Goal: Information Seeking & Learning: Learn about a topic

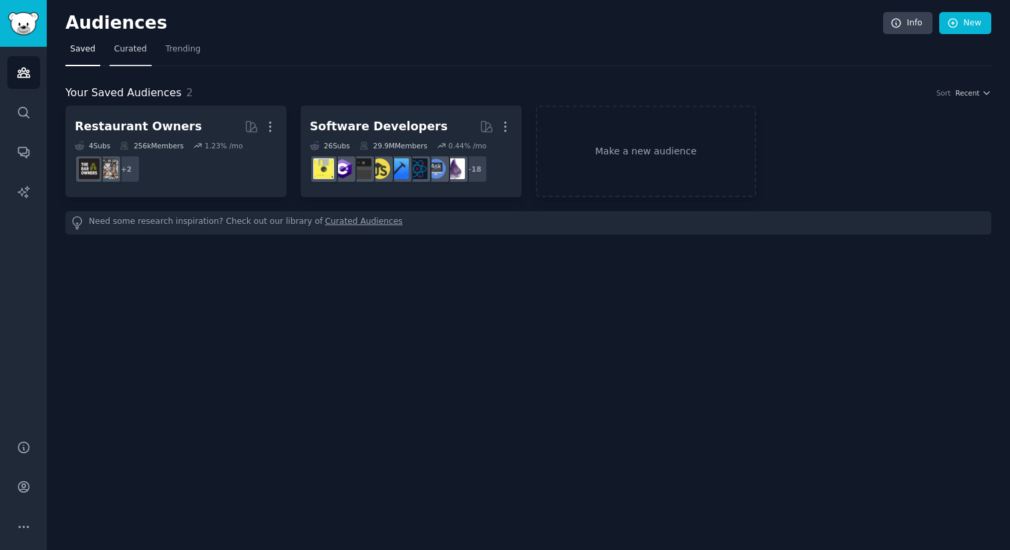
click at [135, 62] on link "Curated" at bounding box center [131, 52] width 42 height 27
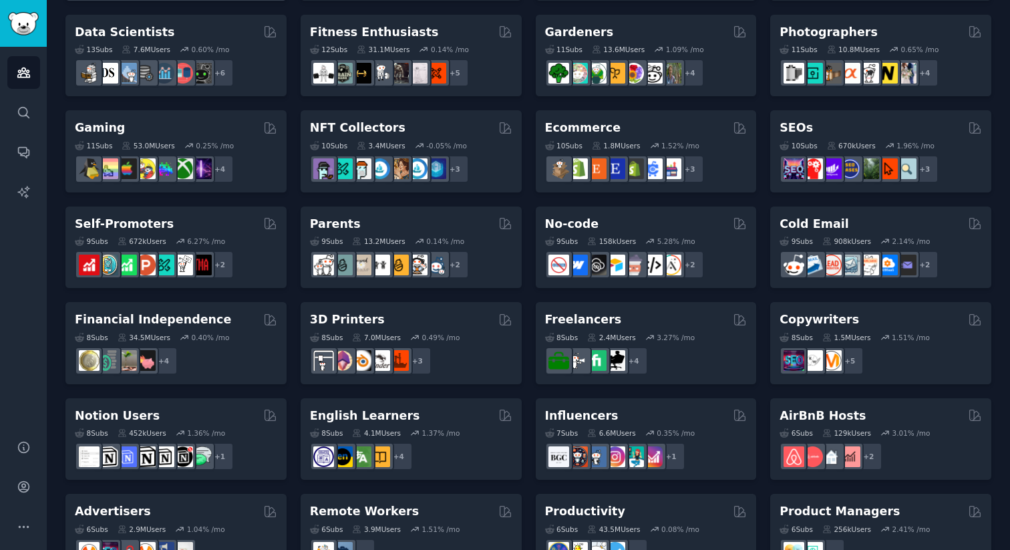
scroll to position [373, 0]
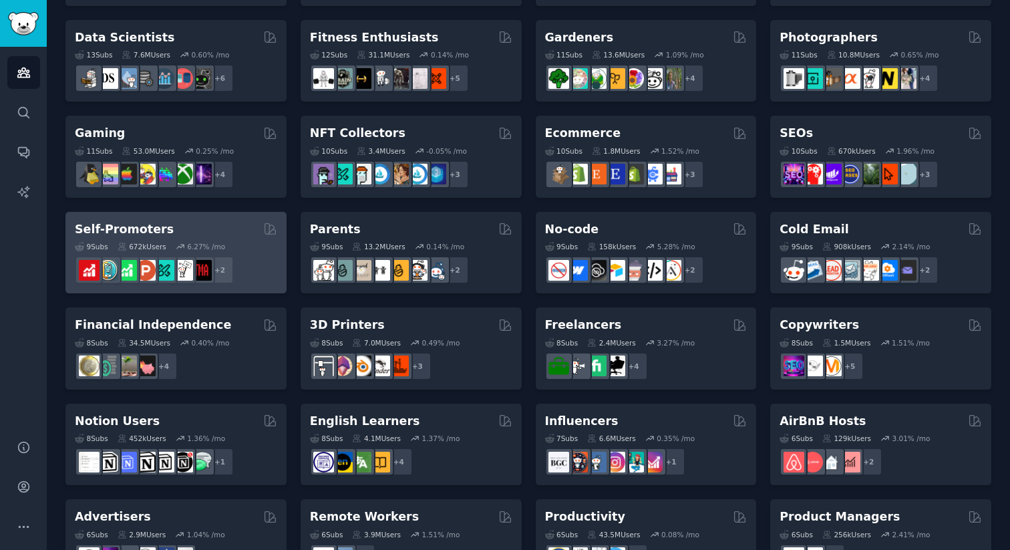
click at [244, 261] on div "+ 2" at bounding box center [176, 270] width 202 height 28
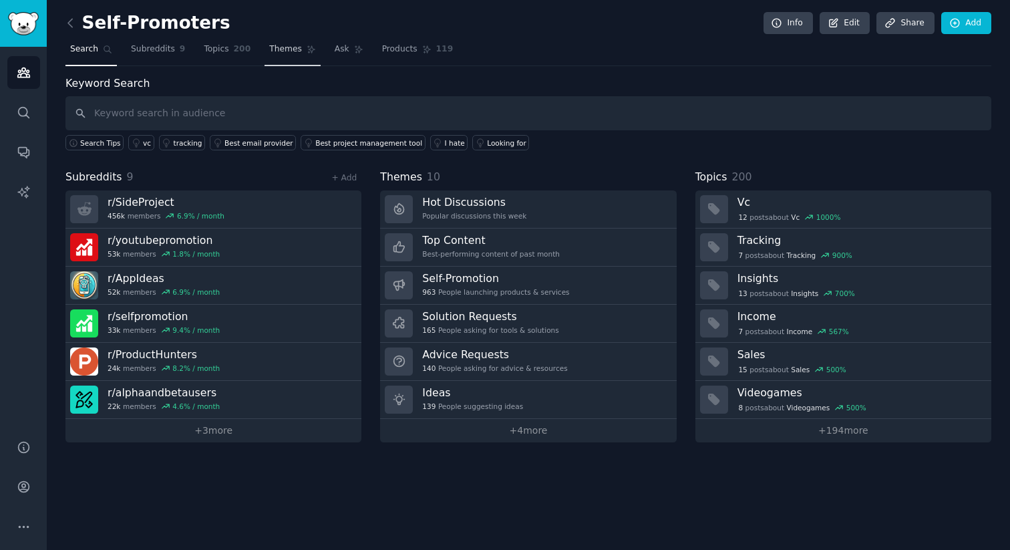
click at [295, 55] on link "Themes" at bounding box center [292, 52] width 56 height 27
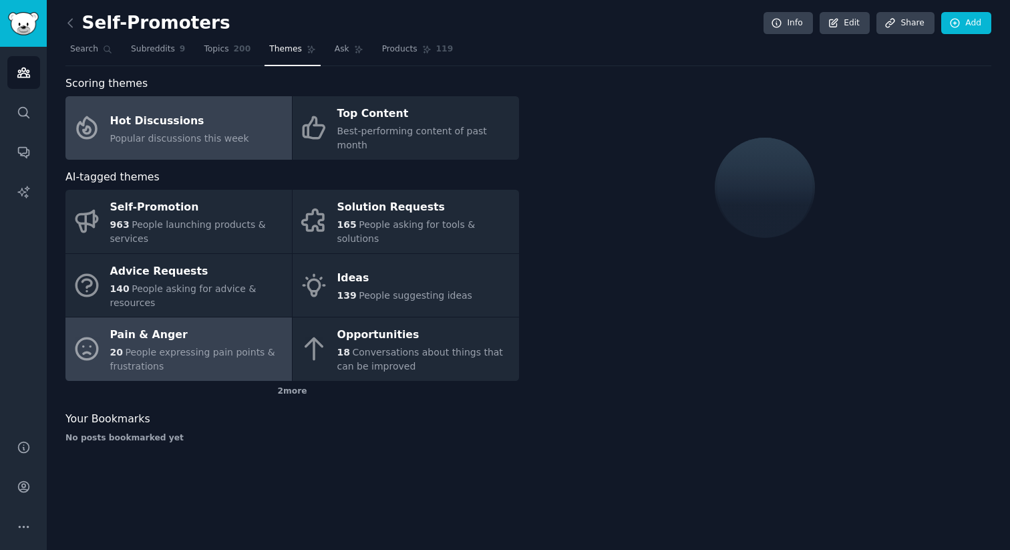
click at [178, 347] on span "People expressing pain points & frustrations" at bounding box center [192, 359] width 165 height 25
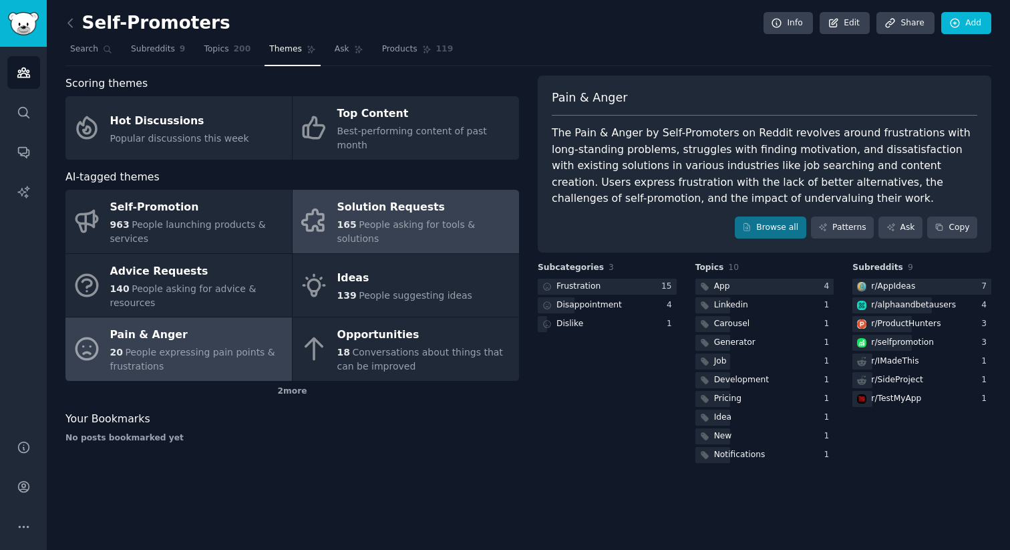
click at [427, 226] on link "Solution Requests 165 People asking for tools & solutions" at bounding box center [406, 221] width 226 height 63
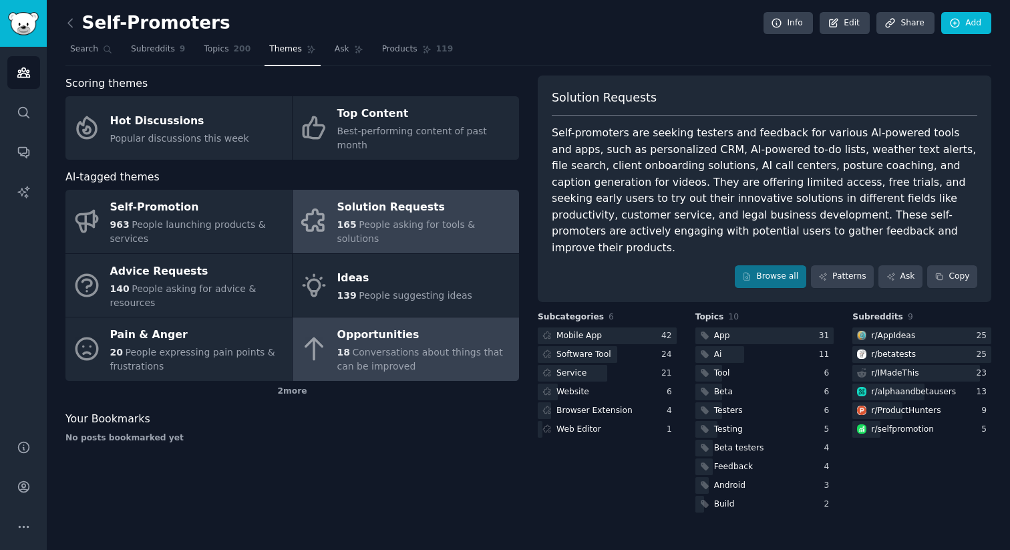
click at [427, 347] on span "Conversations about things that can be improved" at bounding box center [420, 359] width 166 height 25
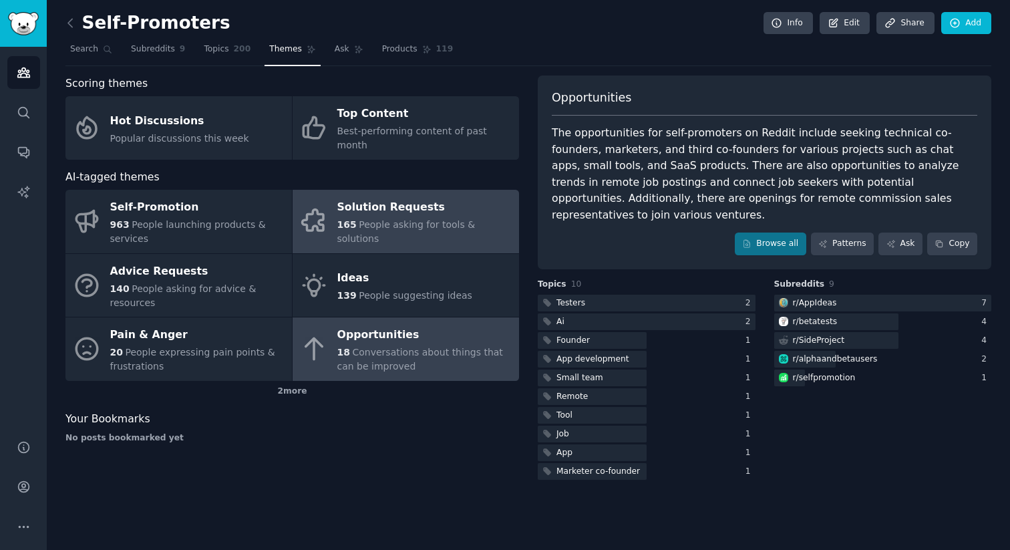
click at [426, 210] on div "Solution Requests" at bounding box center [424, 207] width 175 height 21
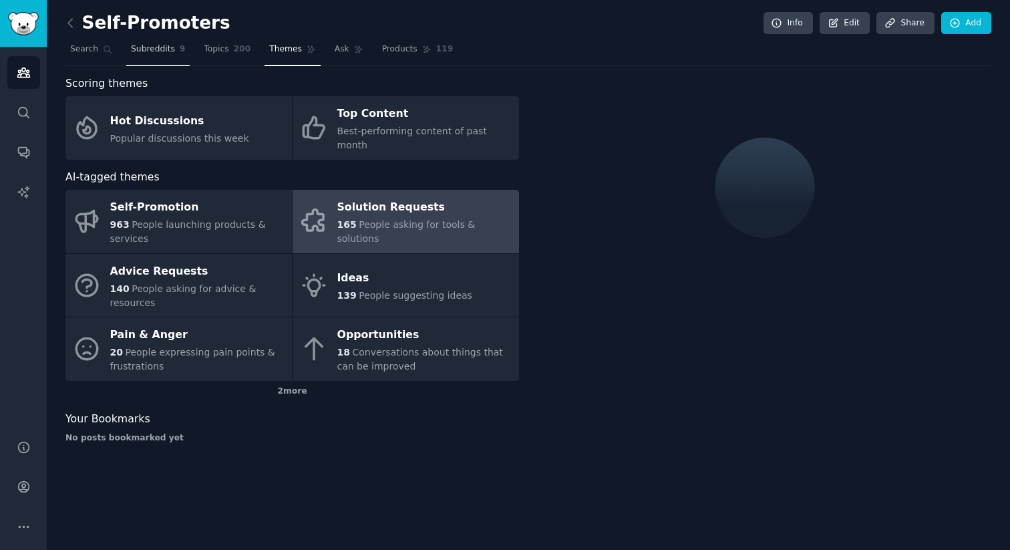
click at [157, 43] on span "Subreddits" at bounding box center [153, 49] width 44 height 12
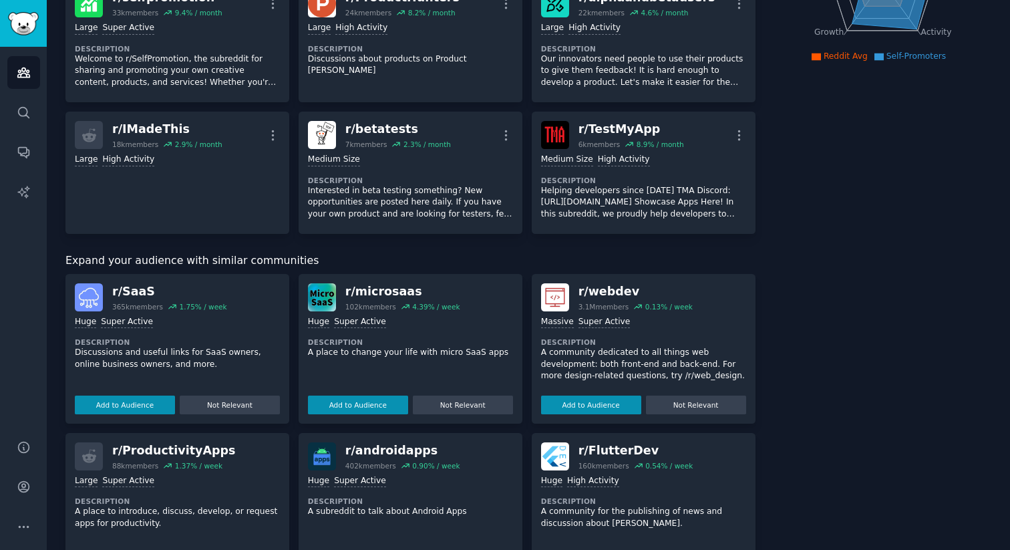
scroll to position [295, 0]
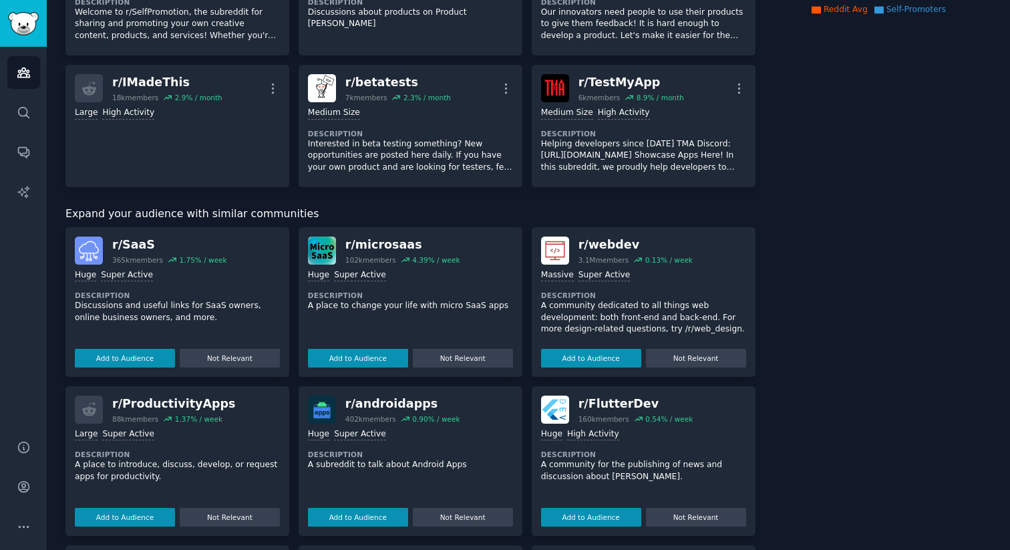
click at [380, 421] on div "402k members" at bounding box center [370, 418] width 51 height 9
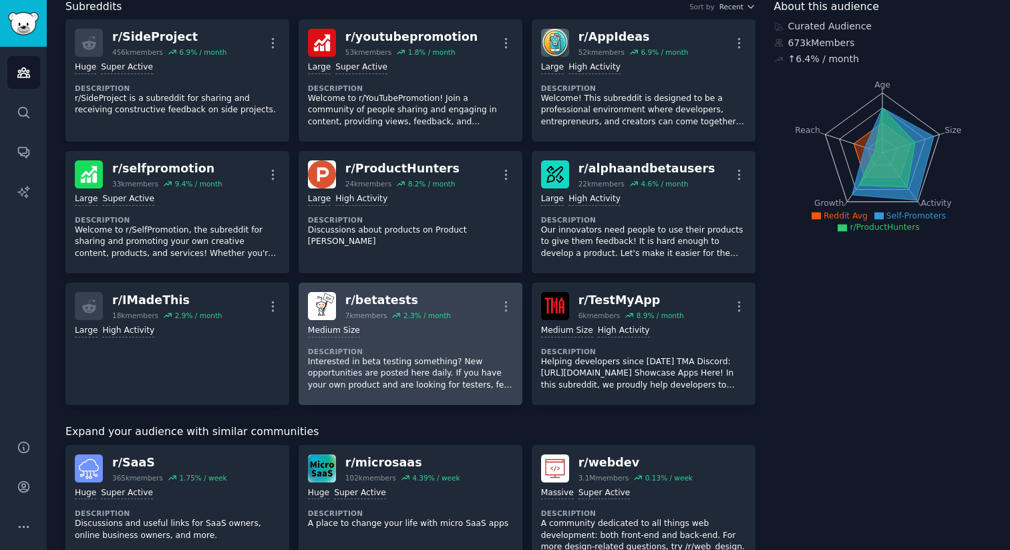
scroll to position [0, 0]
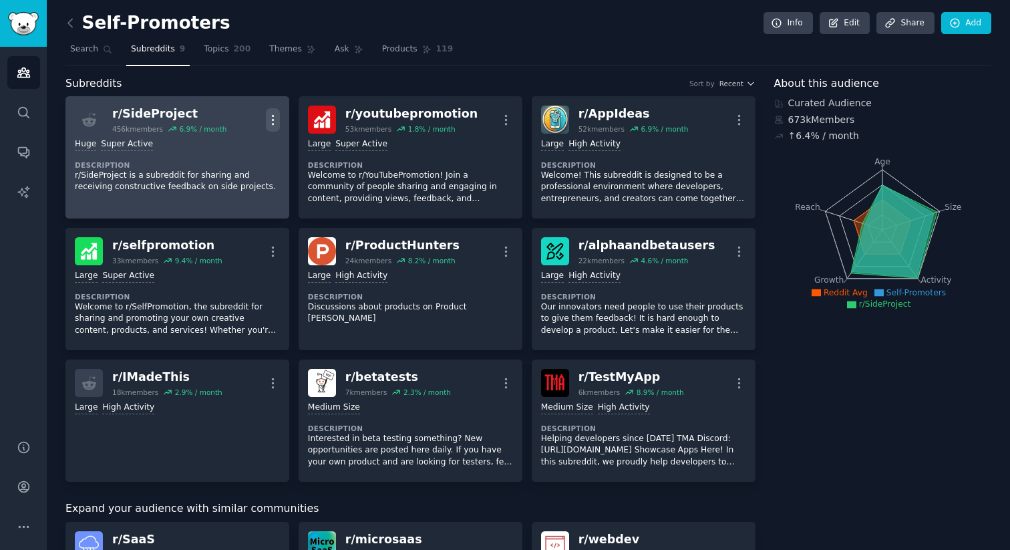
click at [272, 120] on icon "button" at bounding box center [272, 119] width 1 height 9
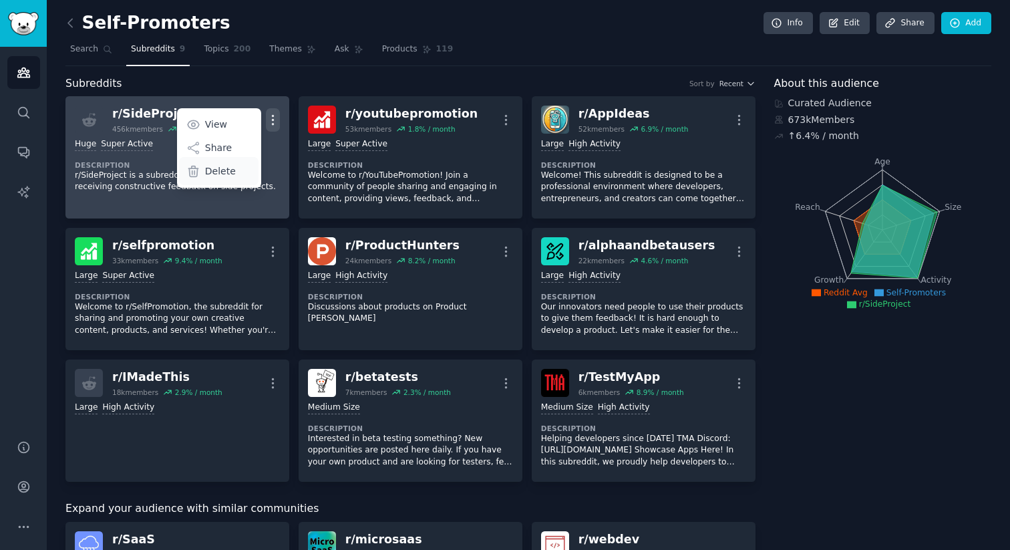
click at [236, 163] on div "Delete" at bounding box center [218, 171] width 79 height 28
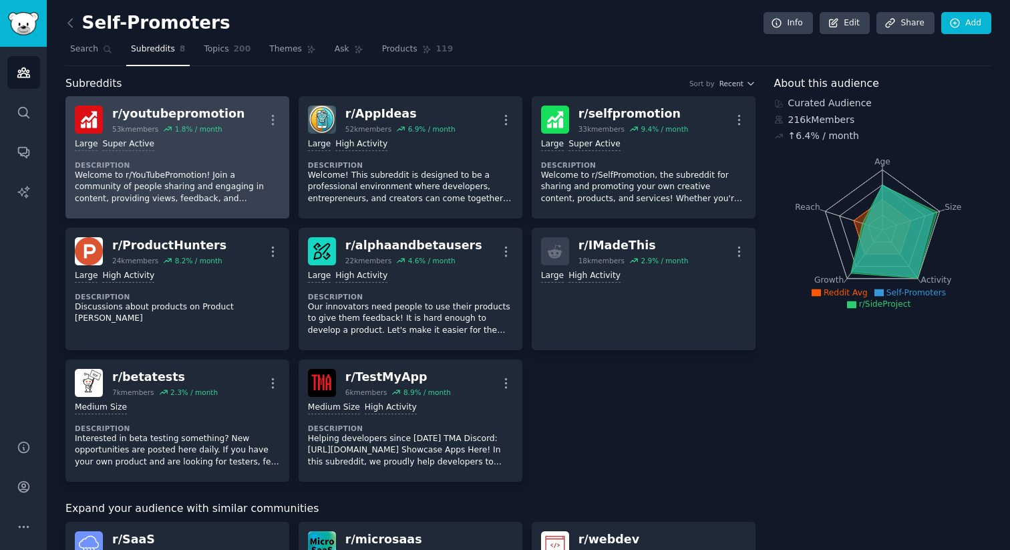
click at [206, 170] on p "Welcome to r/YouTubePromotion! Join a community of people sharing and engaging …" at bounding box center [177, 187] width 205 height 35
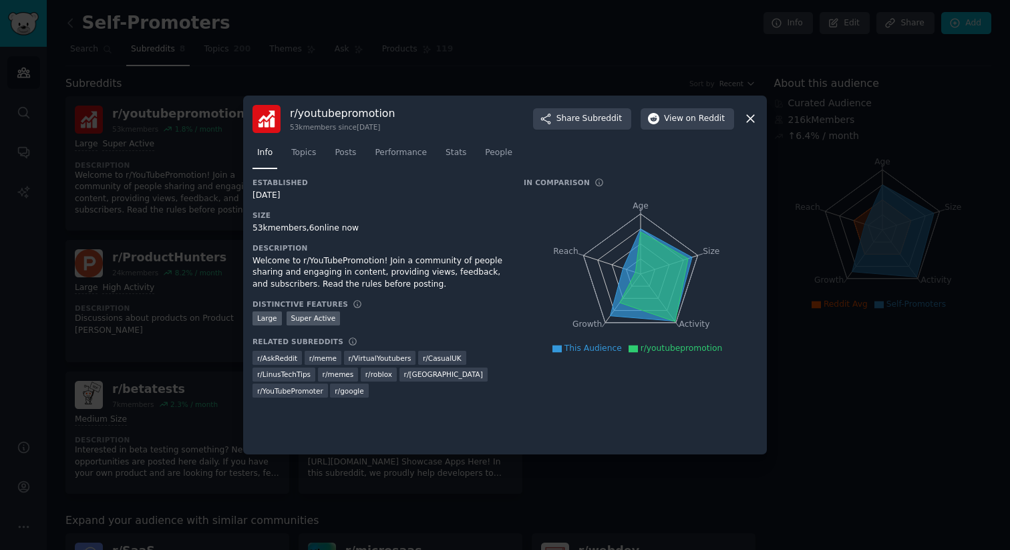
click at [750, 118] on icon at bounding box center [750, 119] width 7 height 7
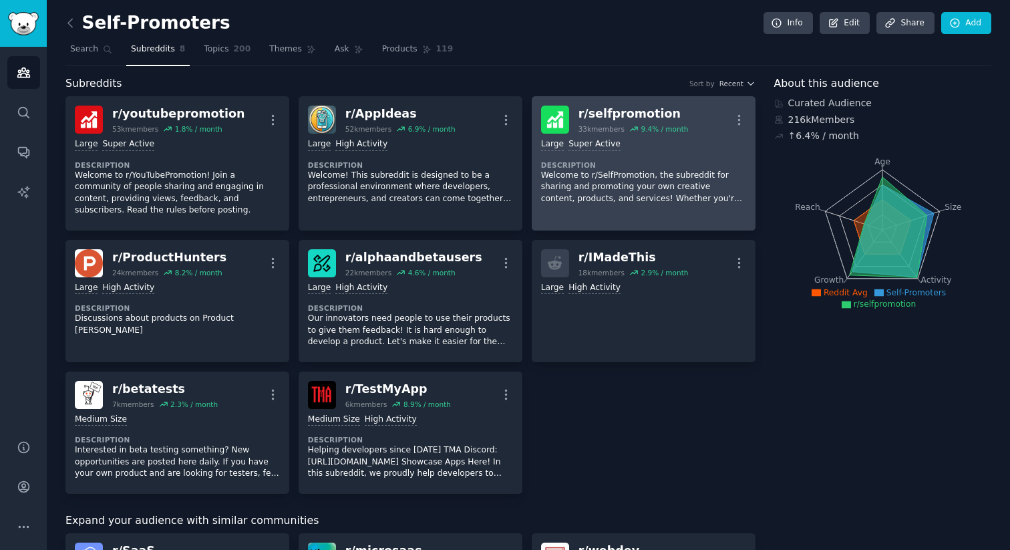
click at [610, 198] on p "Welcome to r/SelfPromotion, the subreddit for sharing and promoting your own cr…" at bounding box center [643, 187] width 205 height 35
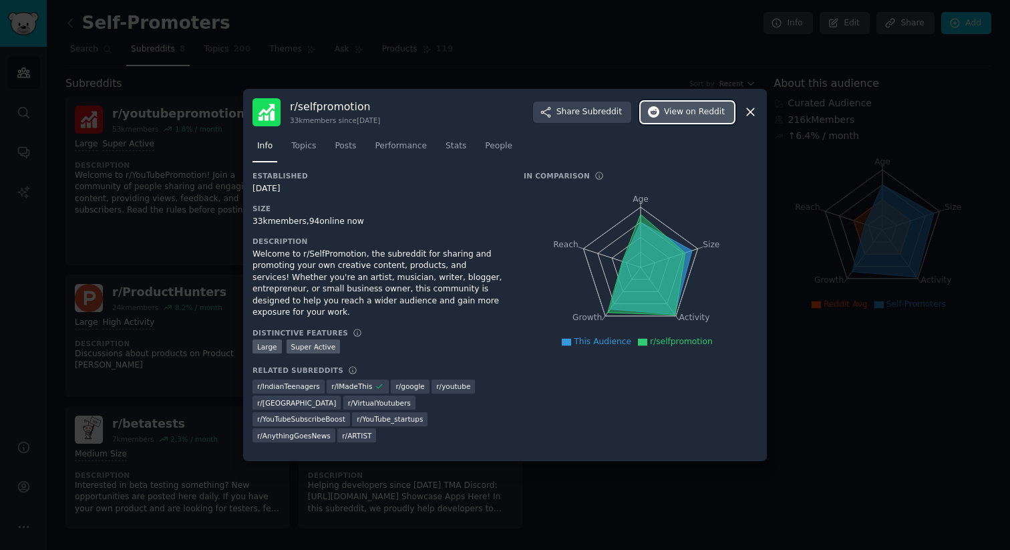
click at [711, 118] on span "on Reddit" at bounding box center [705, 112] width 39 height 12
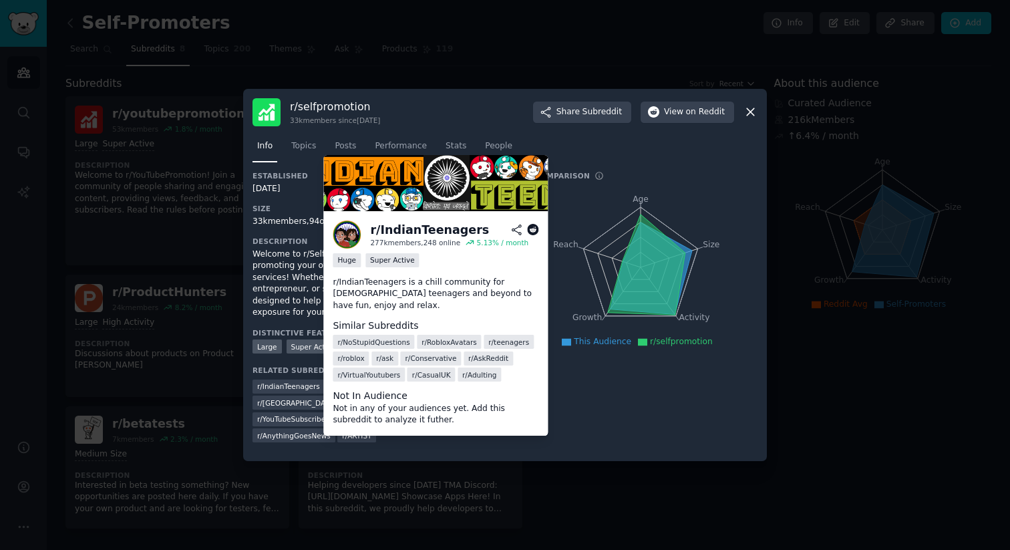
click at [308, 383] on span "r/ IndianTeenagers" at bounding box center [288, 385] width 63 height 9
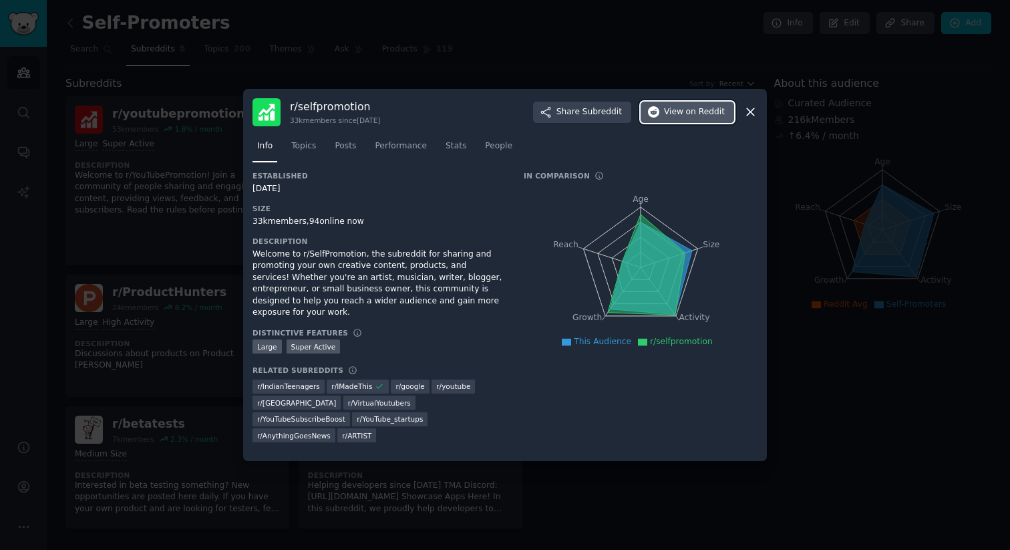
click at [695, 123] on button "View on Reddit" at bounding box center [688, 112] width 94 height 21
click at [749, 119] on icon at bounding box center [750, 112] width 14 height 14
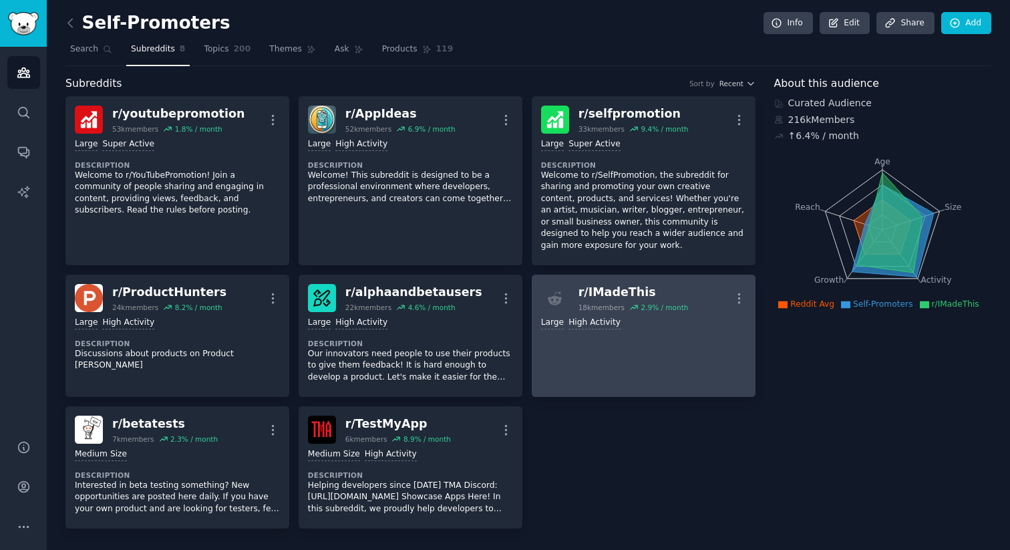
click at [601, 307] on div "18k members" at bounding box center [601, 307] width 46 height 9
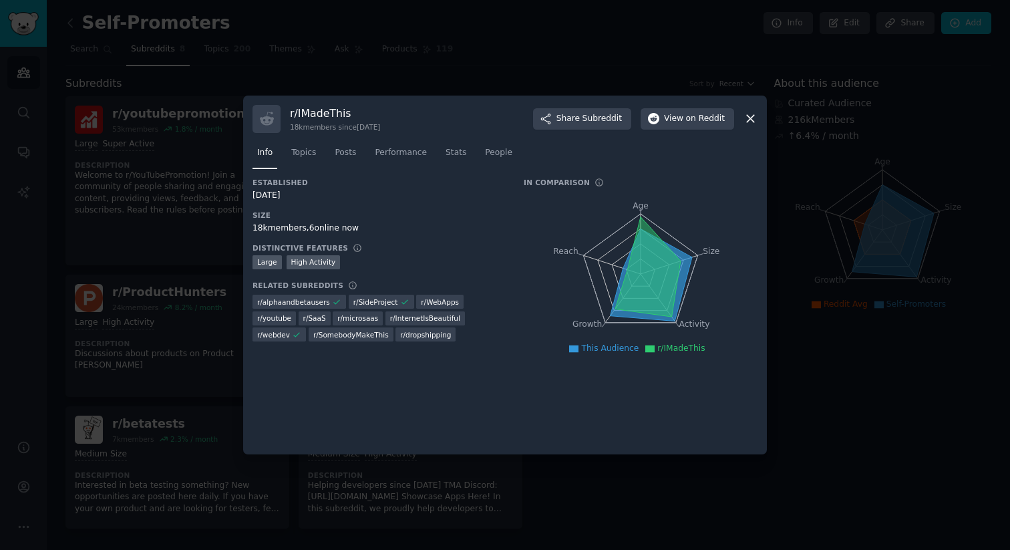
click at [756, 115] on icon at bounding box center [750, 119] width 14 height 14
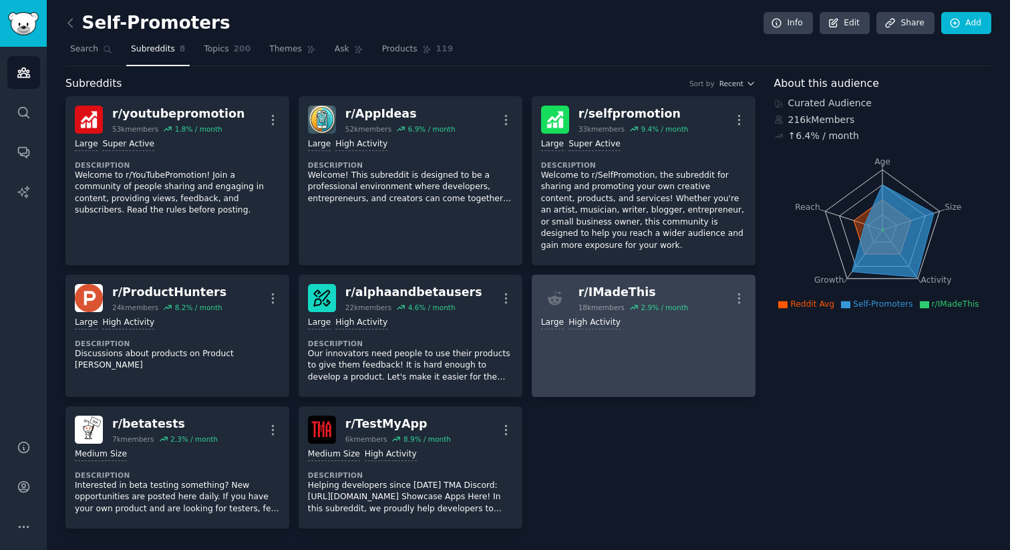
click at [673, 305] on div "2.9 % / month" at bounding box center [664, 307] width 47 height 9
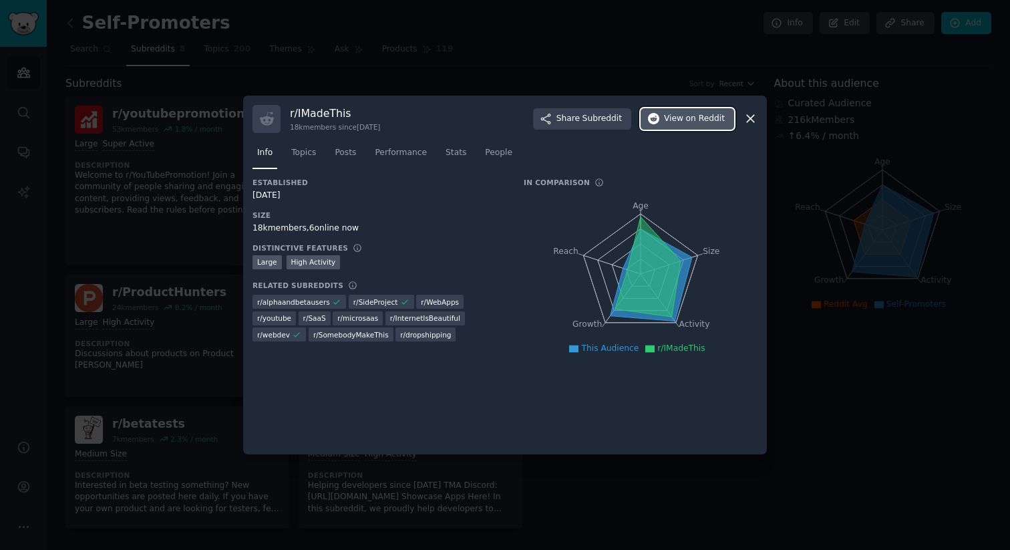
click at [665, 118] on button "View on Reddit" at bounding box center [688, 118] width 94 height 21
click at [755, 116] on icon at bounding box center [750, 119] width 14 height 14
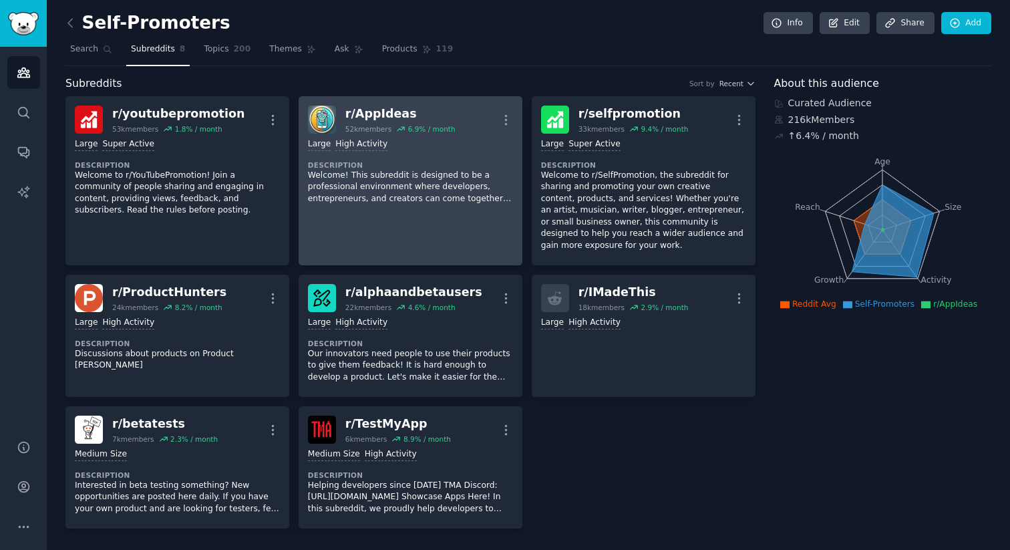
click at [411, 182] on p "Welcome! This subreddit is designed to be a professional environment where deve…" at bounding box center [410, 187] width 205 height 35
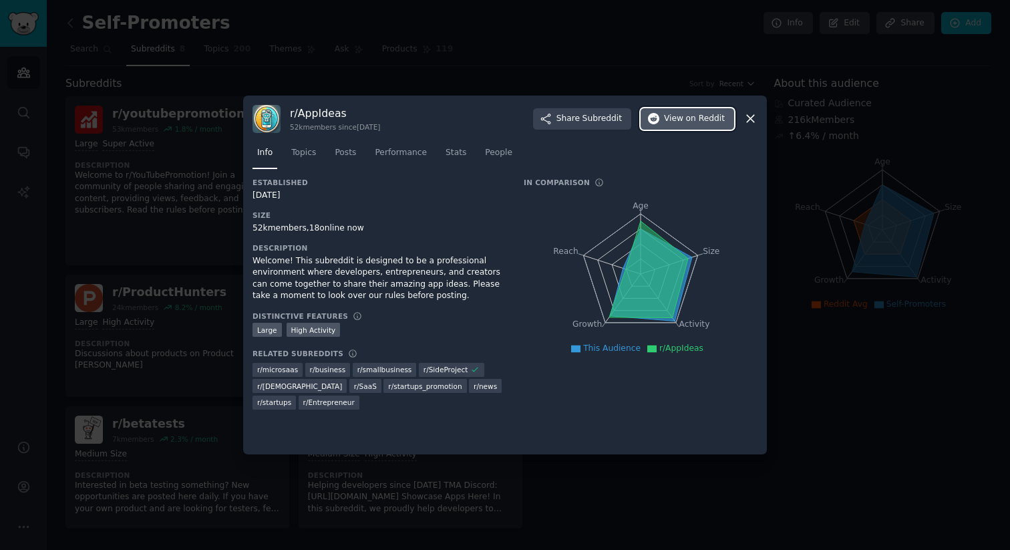
click at [700, 117] on span "on Reddit" at bounding box center [705, 119] width 39 height 12
click at [743, 121] on div "r/ AppIdeas 52k members since [DATE] Share Subreddit View on Reddit" at bounding box center [504, 119] width 505 height 28
click at [747, 120] on icon at bounding box center [750, 119] width 7 height 7
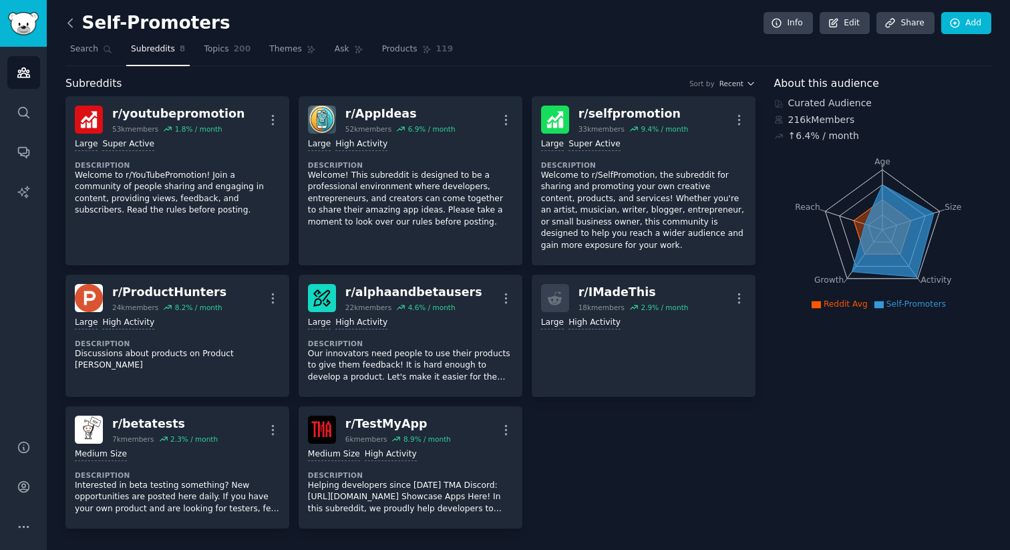
click at [65, 24] on icon at bounding box center [70, 23] width 14 height 14
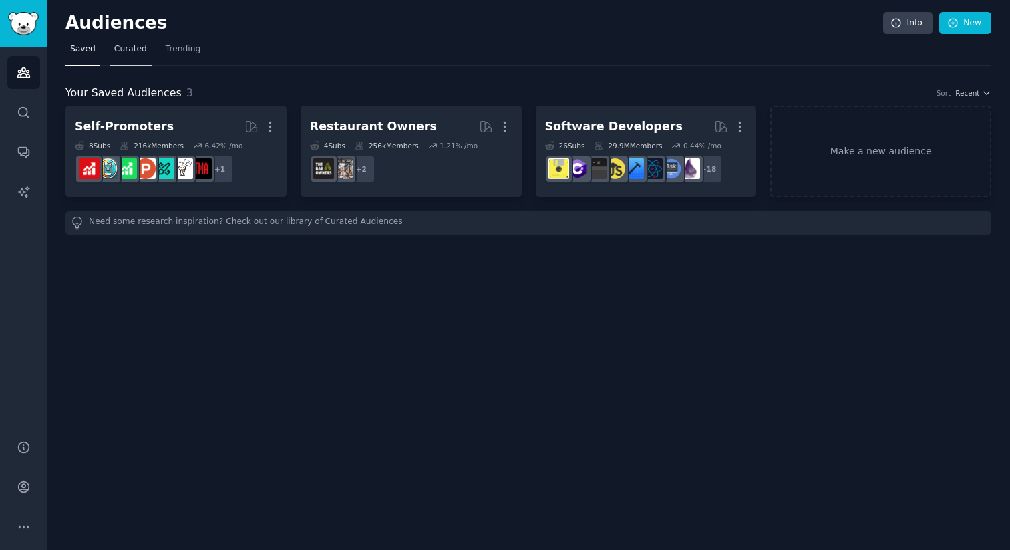
click at [114, 48] on span "Curated" at bounding box center [130, 49] width 33 height 12
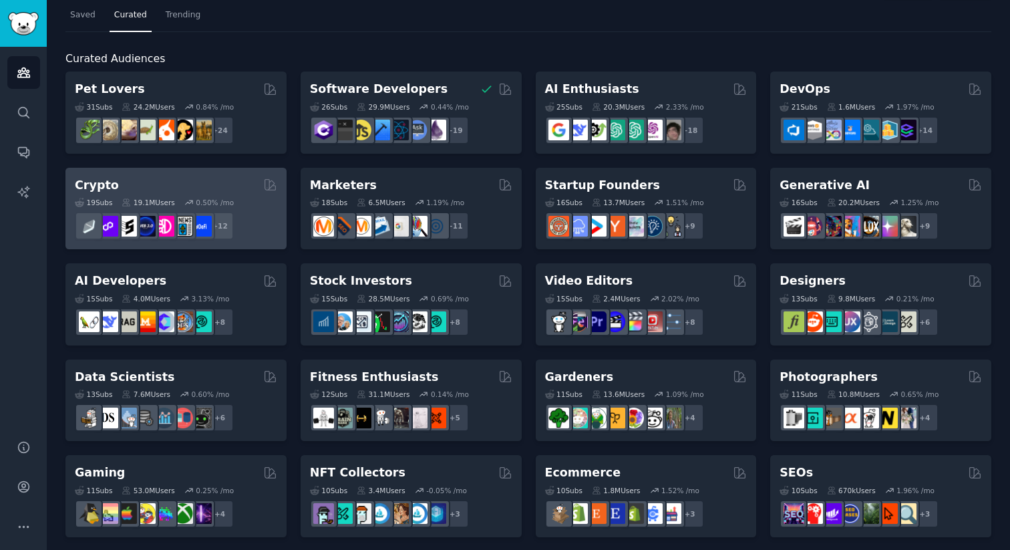
scroll to position [35, 0]
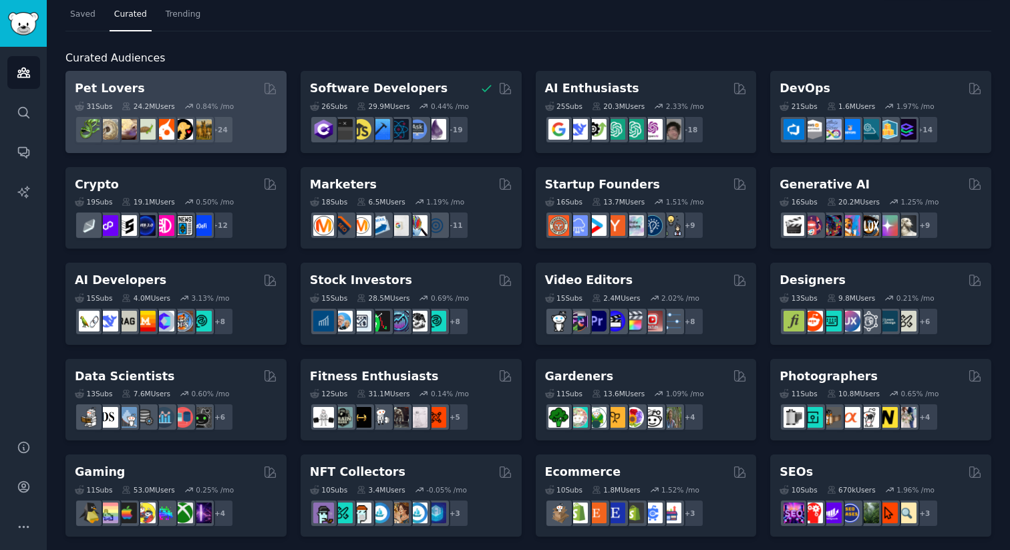
click at [170, 91] on div "Pet Lovers" at bounding box center [176, 88] width 202 height 17
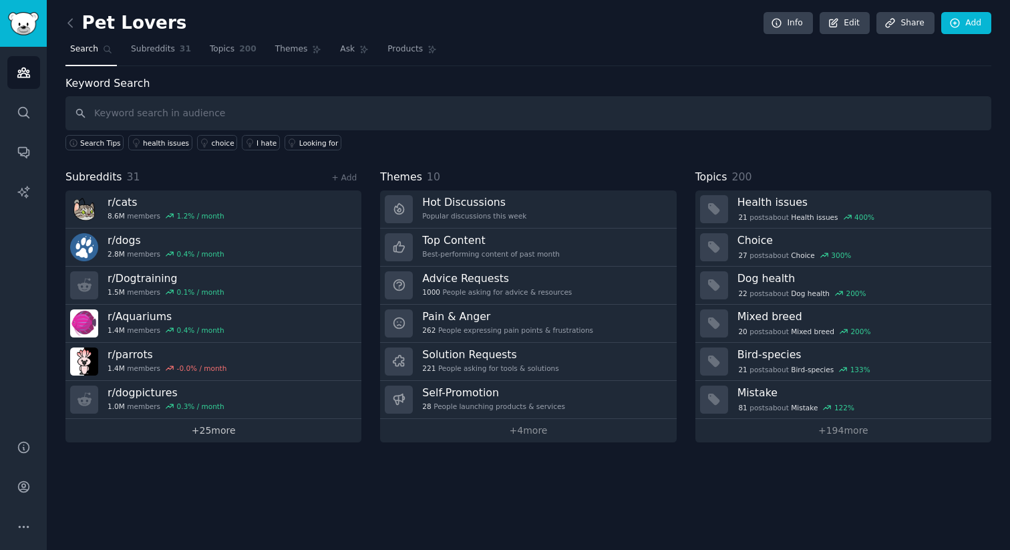
click at [246, 429] on link "+ 25 more" at bounding box center [213, 430] width 296 height 23
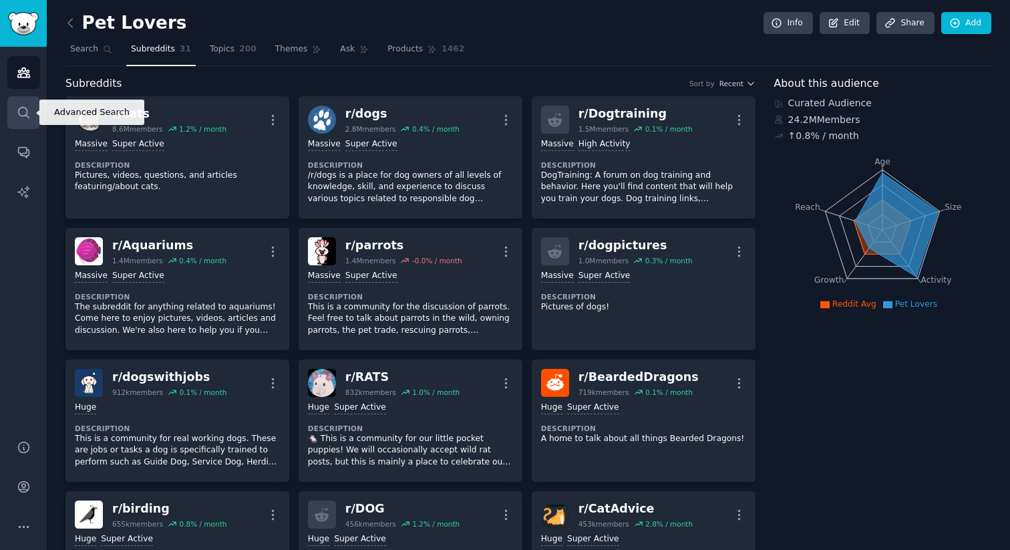
click at [34, 118] on link "Search" at bounding box center [23, 112] width 33 height 33
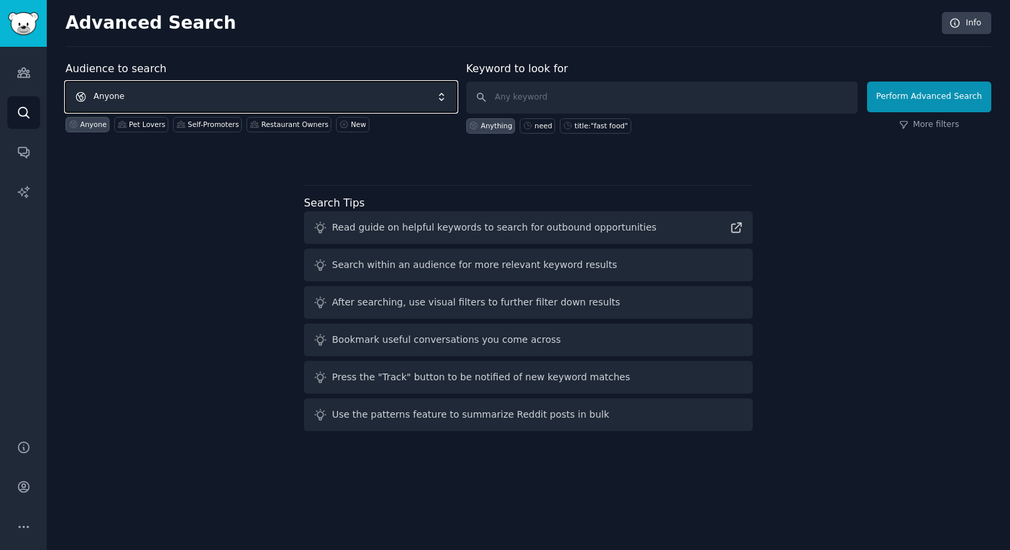
click at [142, 94] on span "Anyone" at bounding box center [260, 96] width 391 height 31
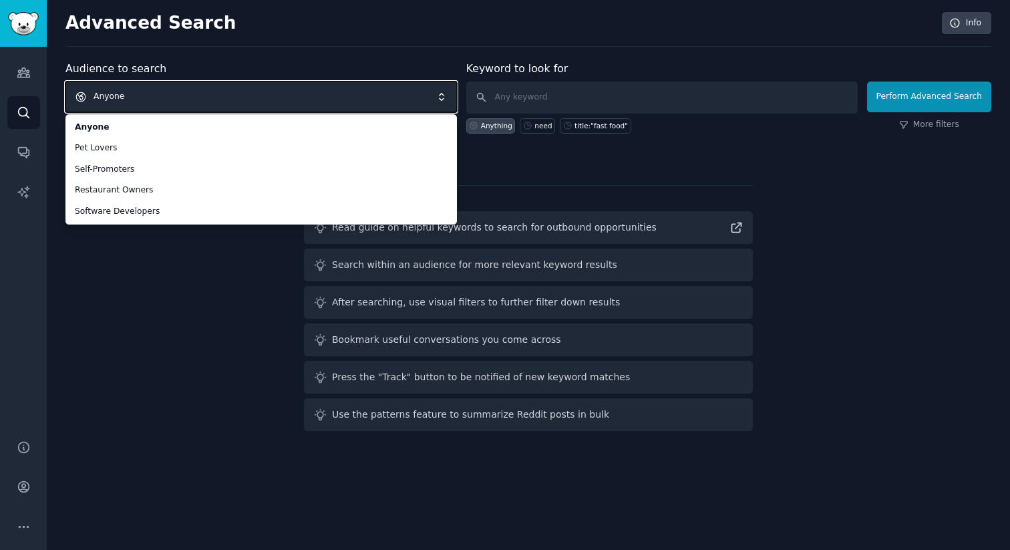
click at [129, 94] on span "Anyone" at bounding box center [260, 96] width 391 height 31
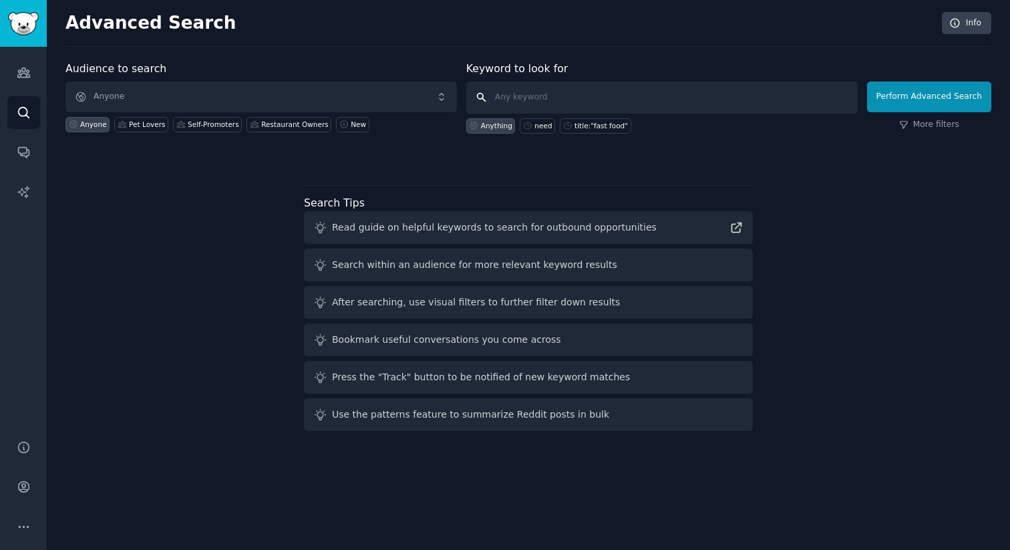
click at [526, 102] on input "text" at bounding box center [661, 97] width 391 height 32
type input "football"
click button "Perform Advanced Search" at bounding box center [929, 96] width 124 height 31
click at [891, 94] on button "Perform Advanced Search" at bounding box center [929, 96] width 124 height 31
click at [23, 92] on div "Audiences Search Conversations AI Reports" at bounding box center [23, 235] width 47 height 377
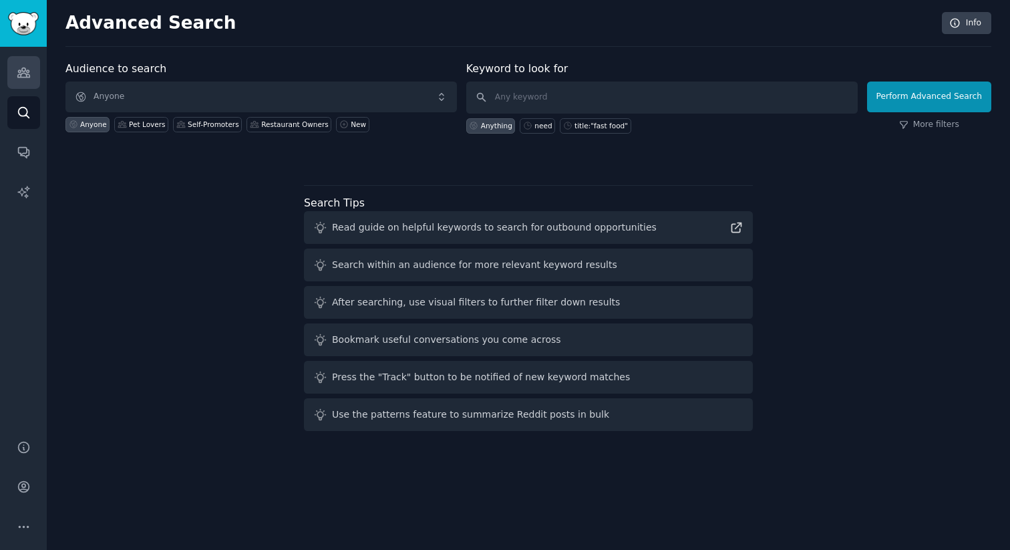
click at [23, 73] on icon "Sidebar" at bounding box center [23, 72] width 12 height 9
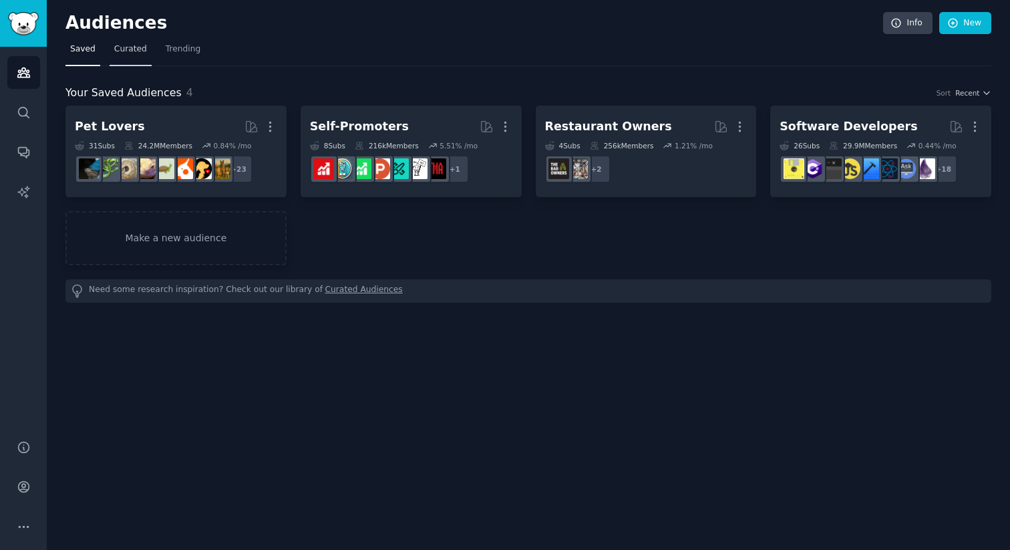
click at [117, 59] on link "Curated" at bounding box center [131, 52] width 42 height 27
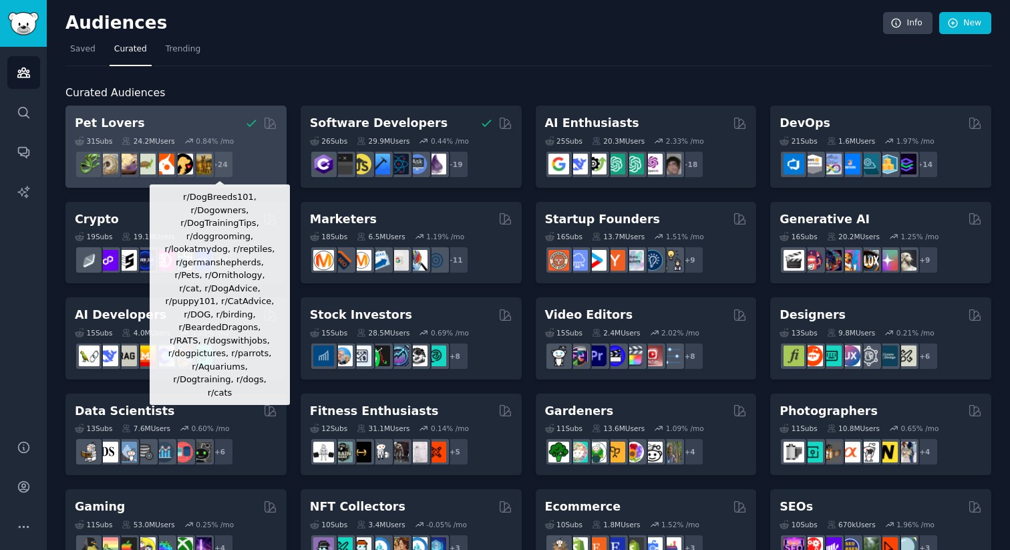
click at [223, 161] on div "+ 24" at bounding box center [220, 164] width 28 height 28
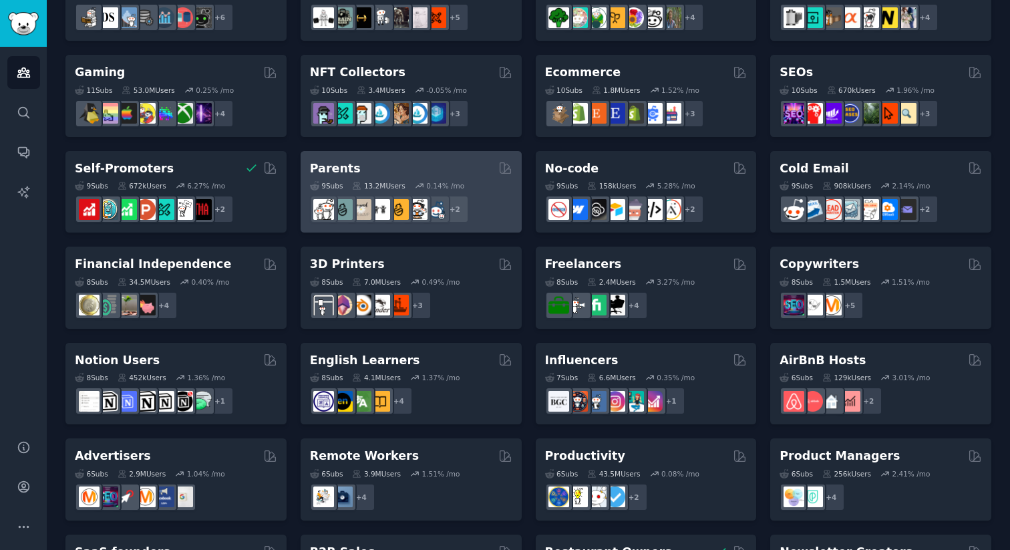
scroll to position [440, 0]
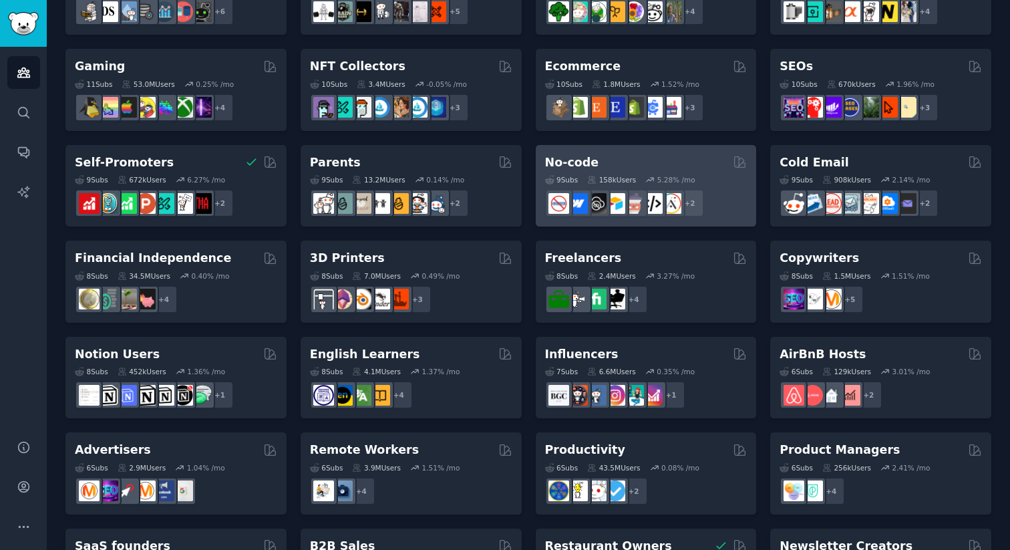
click at [618, 173] on div "9 Sub s 158k Users 5.28 % /mo r/NoCodeSaaS + 2" at bounding box center [646, 193] width 202 height 47
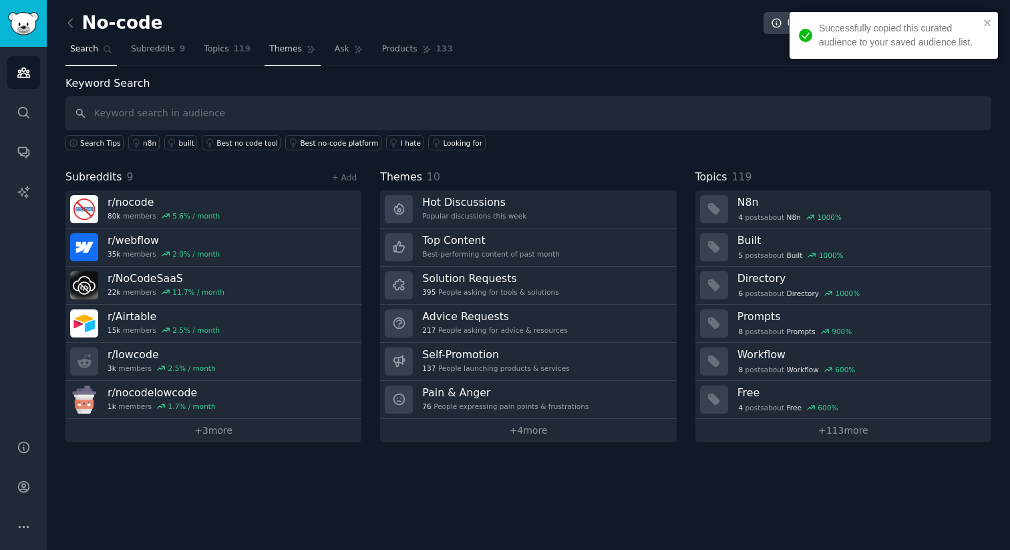
click at [287, 49] on span "Themes" at bounding box center [285, 49] width 33 height 12
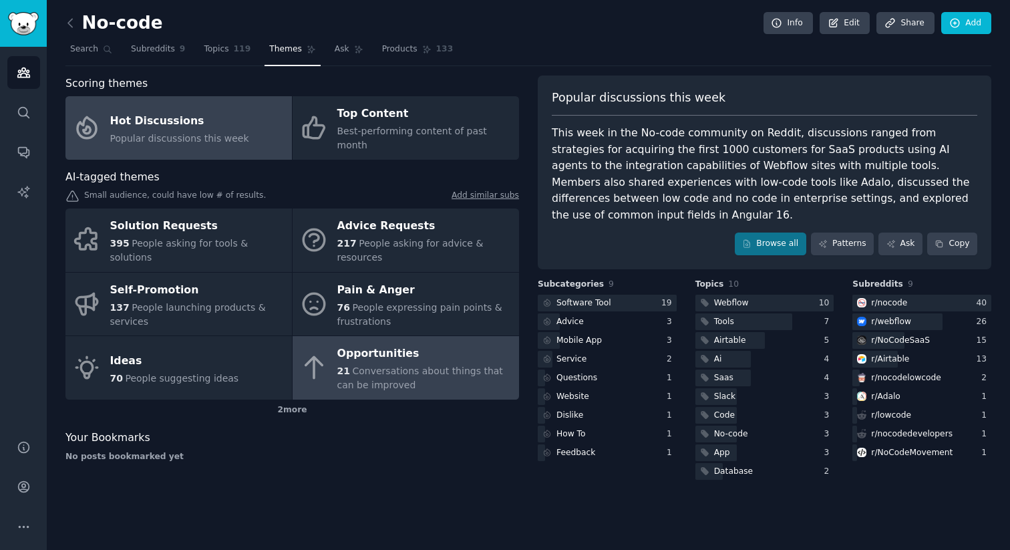
click at [372, 365] on span "Conversations about things that can be improved" at bounding box center [420, 377] width 166 height 25
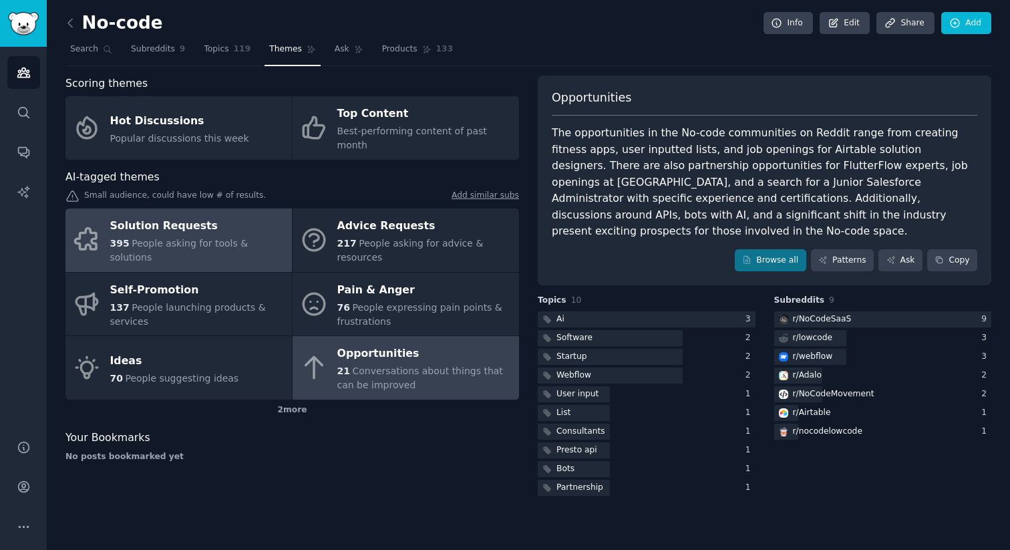
click at [214, 236] on div "395 People asking for tools & solutions" at bounding box center [197, 250] width 175 height 28
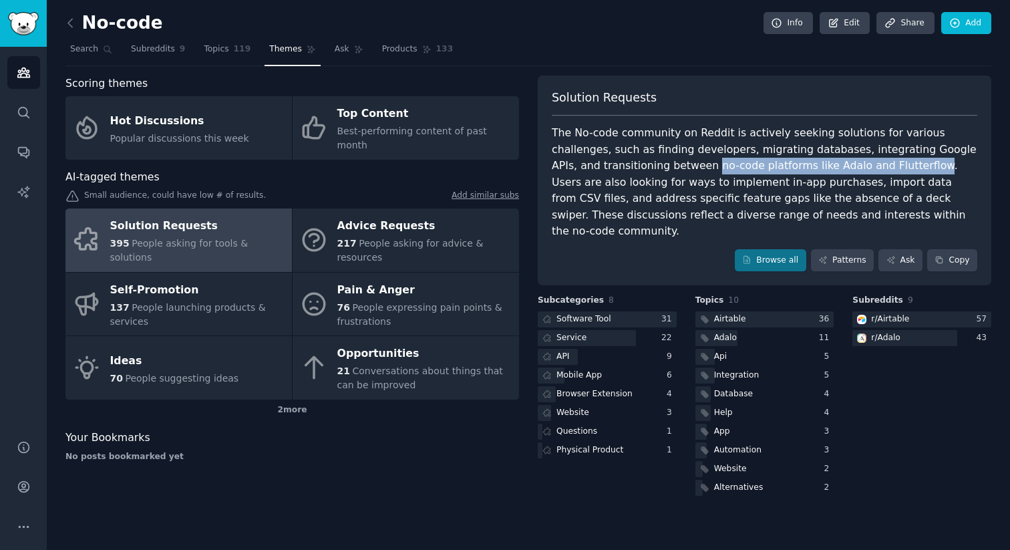
drag, startPoint x: 659, startPoint y: 168, endPoint x: 867, endPoint y: 166, distance: 208.4
click at [867, 166] on div "The No-code community on Reddit is actively seeking solutions for various chall…" at bounding box center [764, 182] width 425 height 115
click at [828, 168] on div "The No-code community on Reddit is actively seeking solutions for various chall…" at bounding box center [764, 182] width 425 height 115
click at [839, 168] on div "The No-code community on Reddit is actively seeking solutions for various chall…" at bounding box center [764, 182] width 425 height 115
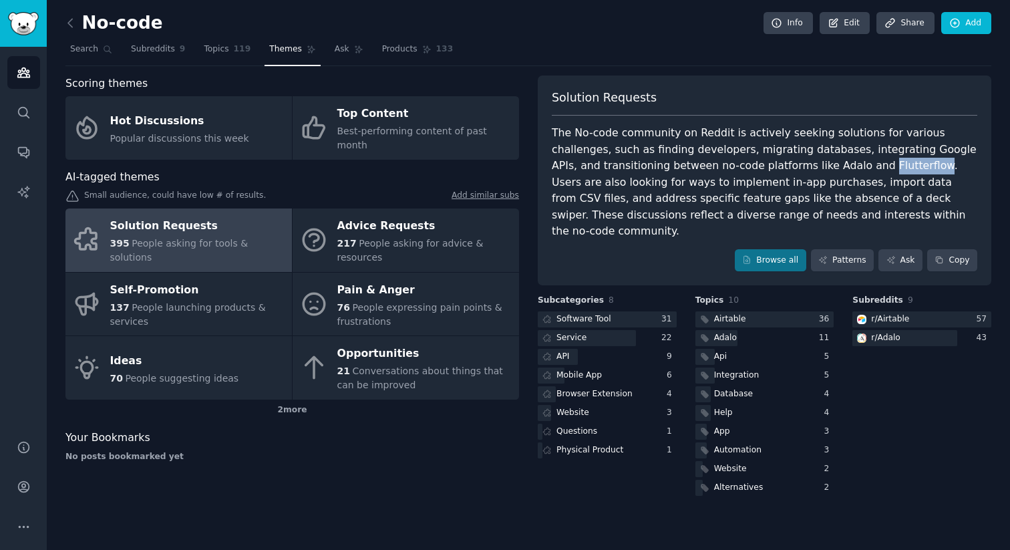
copy div "Flutterflow"
click at [678, 249] on div "Browse all Patterns Ask Copy" at bounding box center [764, 260] width 425 height 23
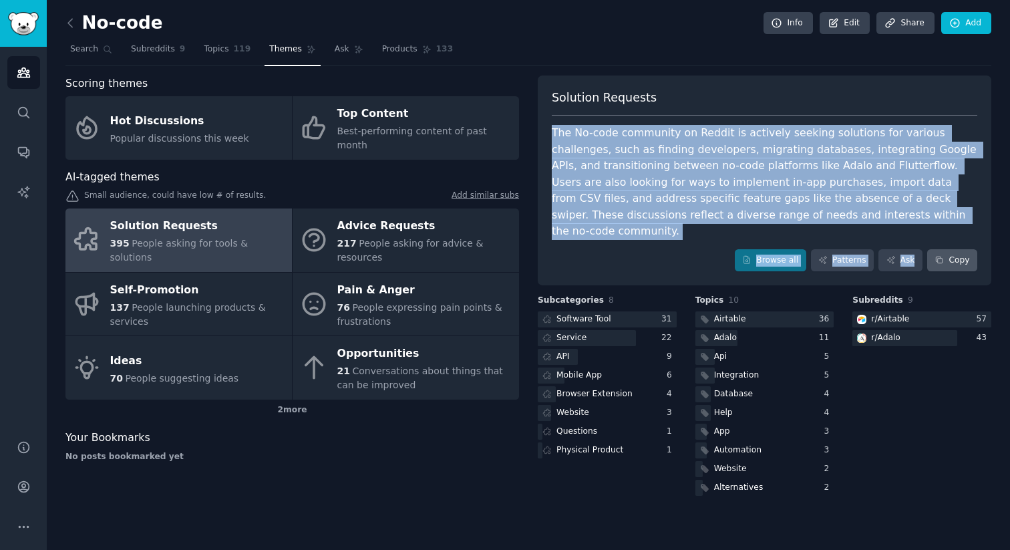
drag, startPoint x: 553, startPoint y: 135, endPoint x: 948, endPoint y: 240, distance: 408.6
click at [950, 241] on div "Solution Requests The No-code community on Reddit is actively seeking solutions…" at bounding box center [764, 180] width 453 height 210
click at [856, 206] on div "The No-code community on Reddit is actively seeking solutions for various chall…" at bounding box center [764, 182] width 425 height 115
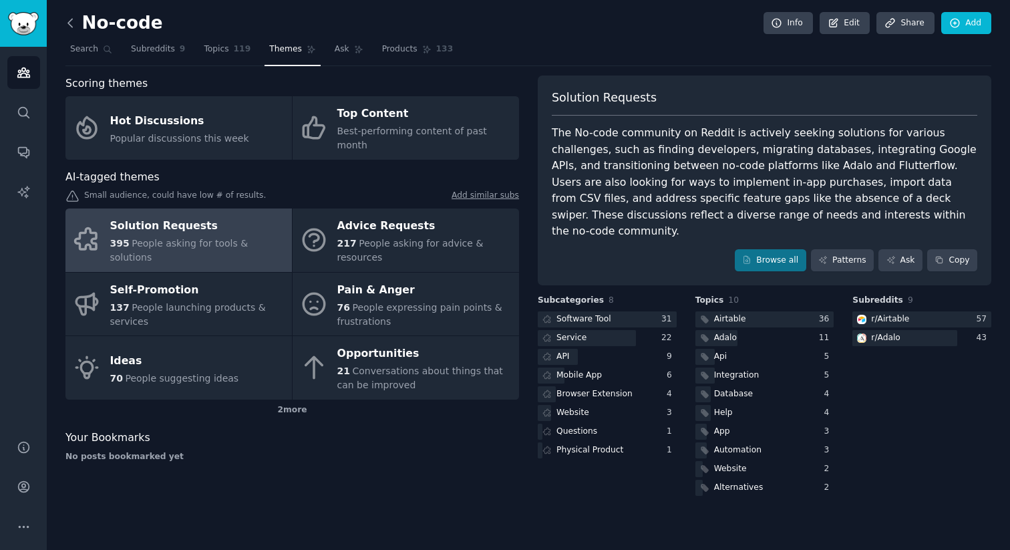
click at [69, 21] on icon at bounding box center [70, 23] width 4 height 8
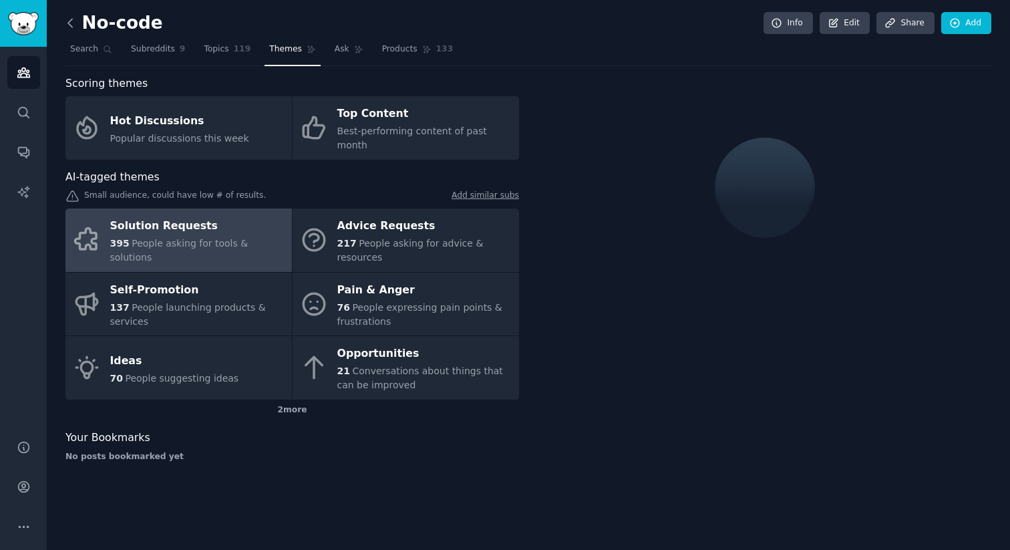
click at [71, 26] on icon at bounding box center [70, 23] width 4 height 8
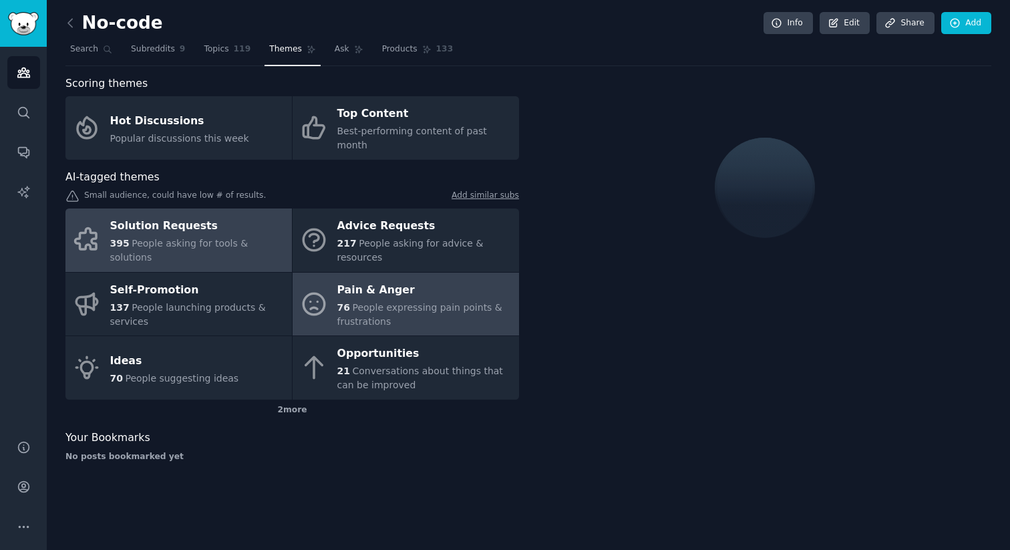
click at [345, 302] on span "76" at bounding box center [343, 307] width 13 height 11
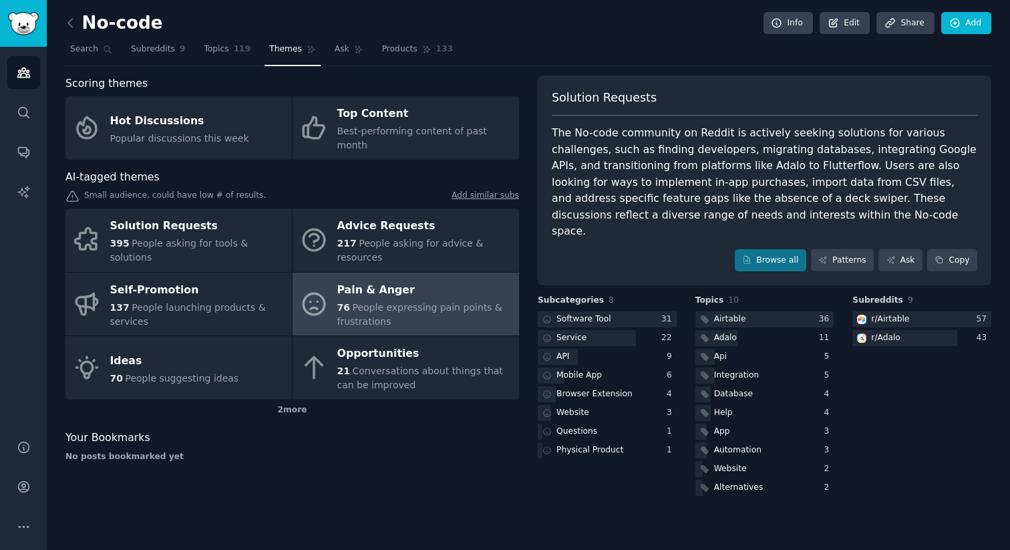
click at [323, 290] on icon at bounding box center [314, 304] width 28 height 28
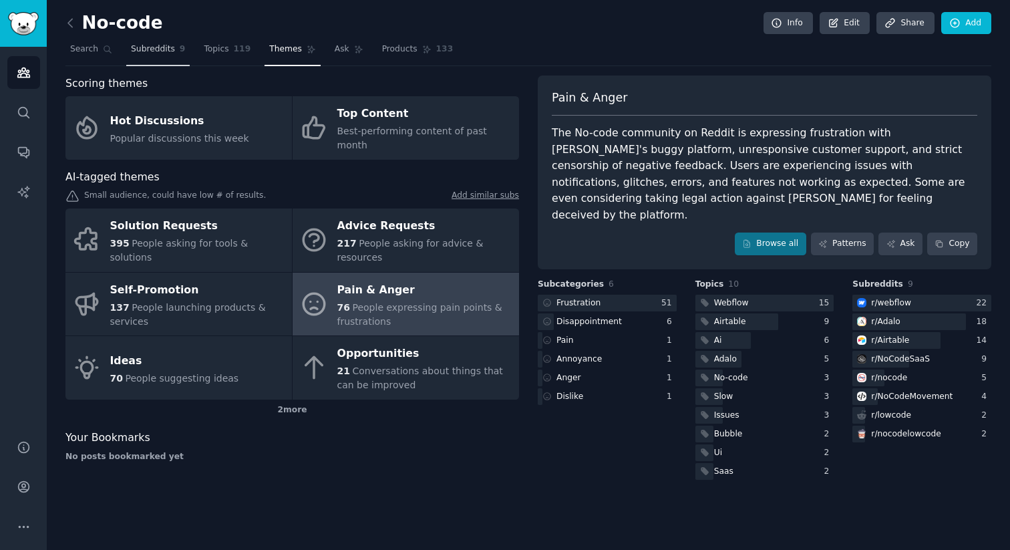
click at [166, 56] on link "Subreddits 9" at bounding box center [157, 52] width 63 height 27
